Goal: Use online tool/utility: Utilize a website feature to perform a specific function

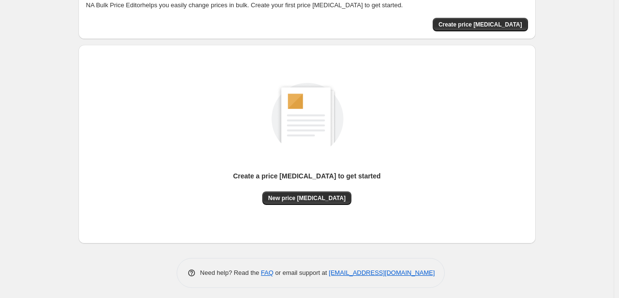
scroll to position [63, 0]
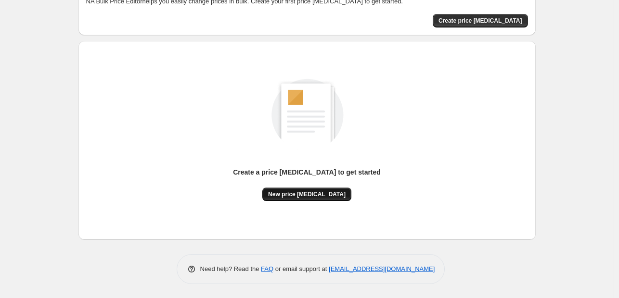
click at [312, 187] on button "New price [MEDICAL_DATA]" at bounding box center [306, 193] width 89 height 13
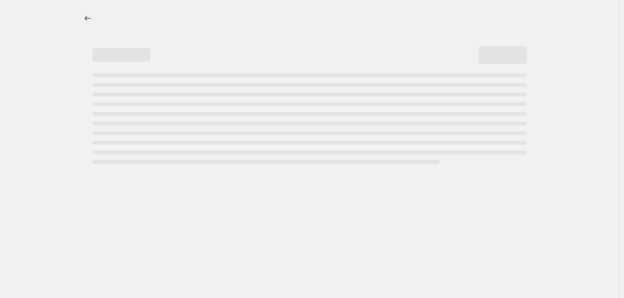
select select "percentage"
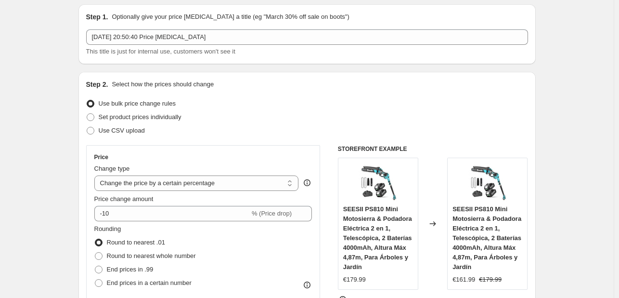
scroll to position [48, 0]
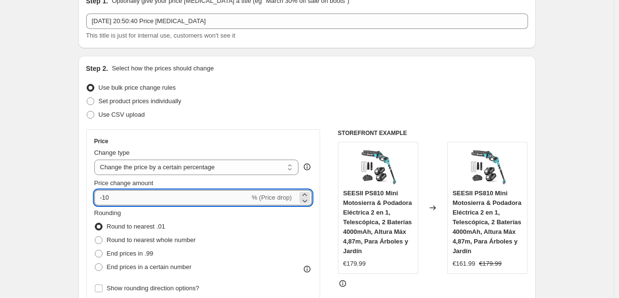
click at [158, 193] on input "-10" at bounding box center [172, 197] width 156 height 15
type input "-1"
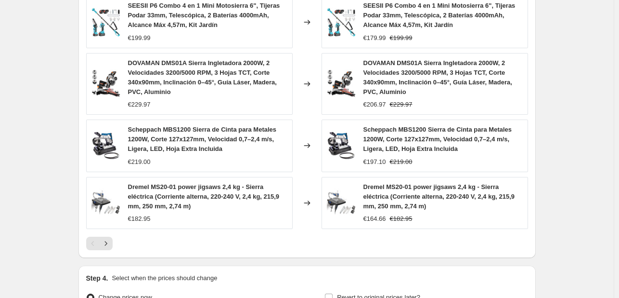
scroll to position [738, 0]
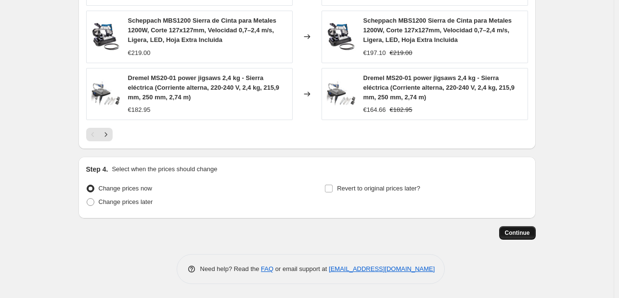
type input "-36"
click at [519, 235] on span "Continue" at bounding box center [517, 233] width 25 height 8
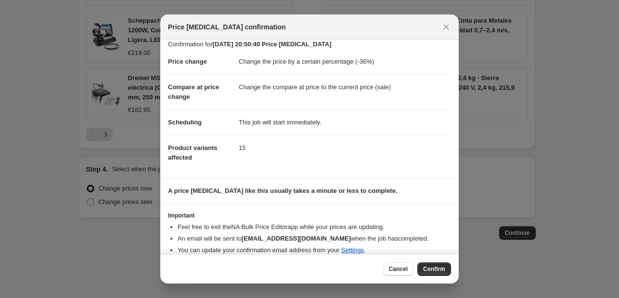
scroll to position [18, 0]
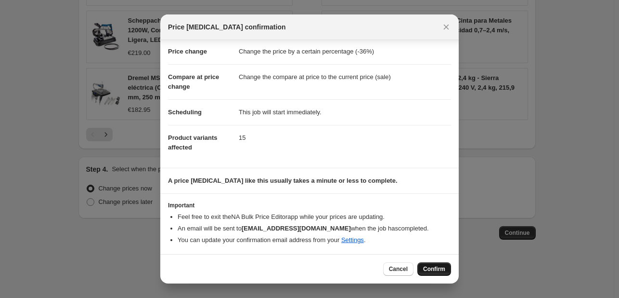
click at [431, 268] on span "Confirm" at bounding box center [434, 269] width 22 height 8
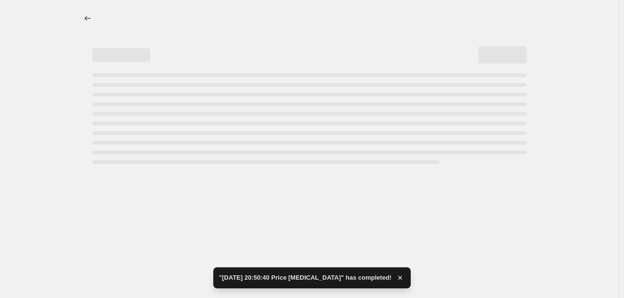
select select "percentage"
